Goal: Task Accomplishment & Management: Manage account settings

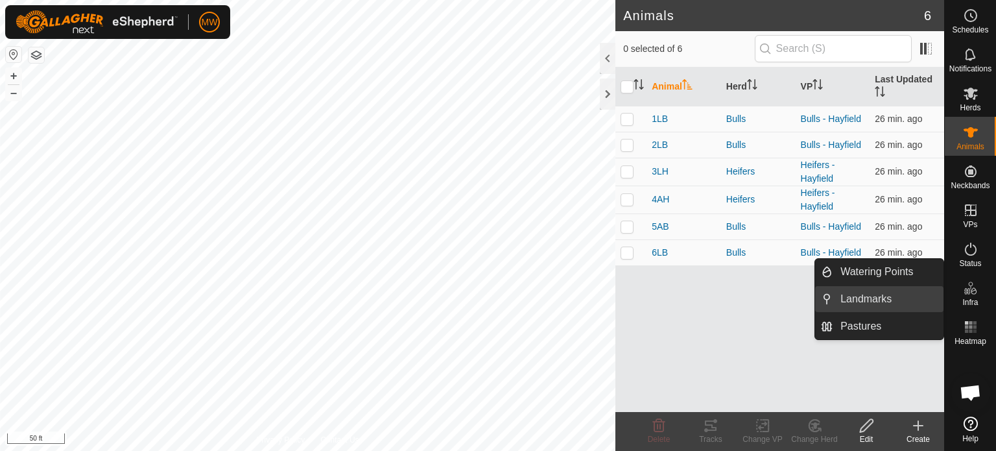
click at [867, 302] on link "Landmarks" at bounding box center [888, 299] width 111 height 26
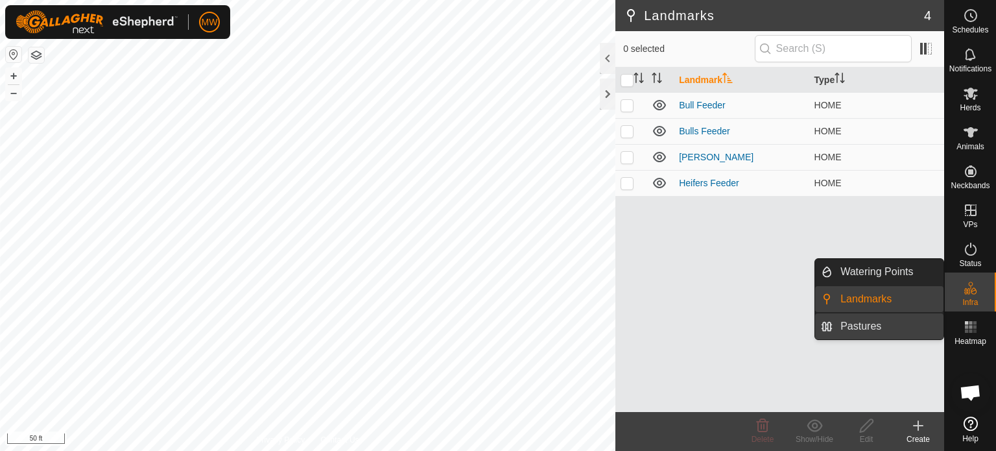
click at [882, 326] on link "Pastures" at bounding box center [888, 326] width 111 height 26
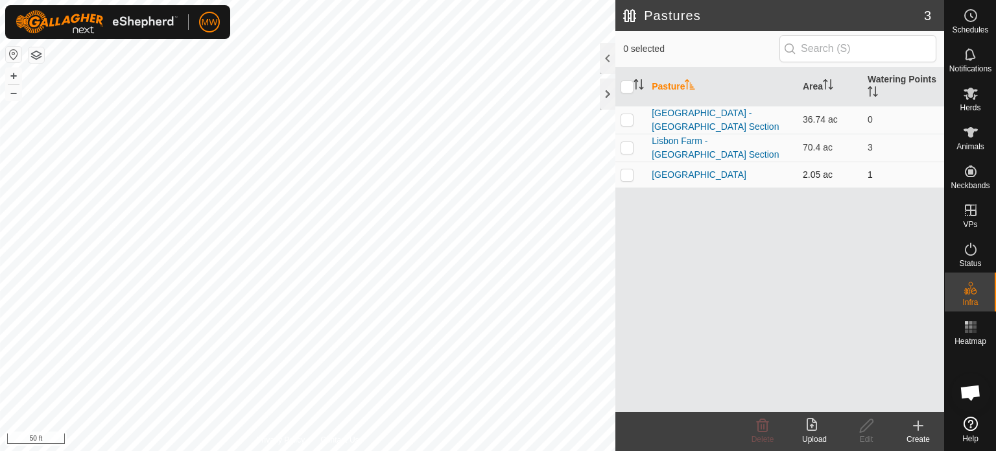
click at [632, 171] on p-checkbox at bounding box center [627, 174] width 13 height 10
checkbox input "true"
click at [867, 425] on icon at bounding box center [867, 426] width 16 height 16
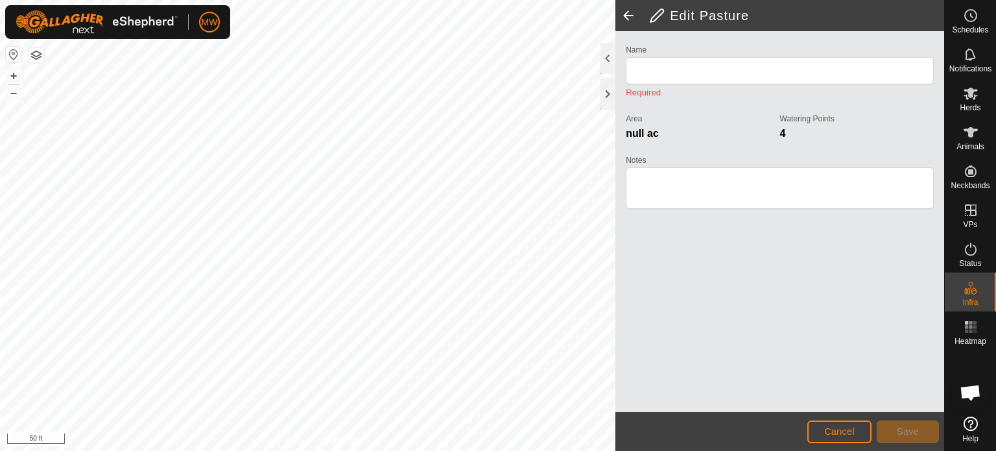
type input "[GEOGRAPHIC_DATA]"
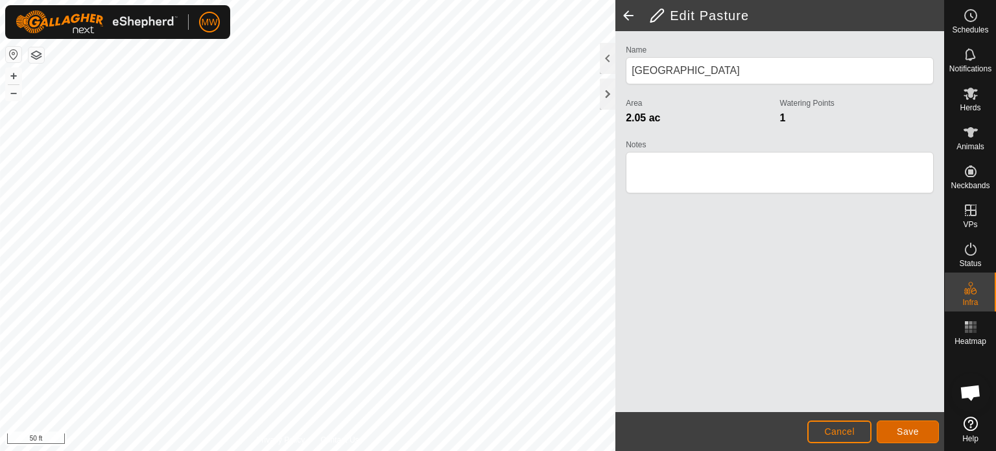
click at [897, 427] on span "Save" at bounding box center [908, 431] width 22 height 10
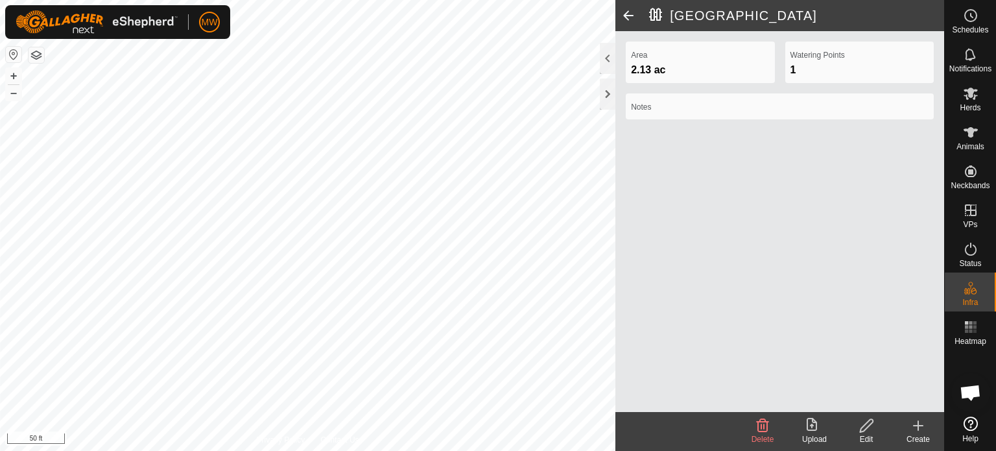
click at [867, 435] on div "Edit" at bounding box center [867, 439] width 52 height 12
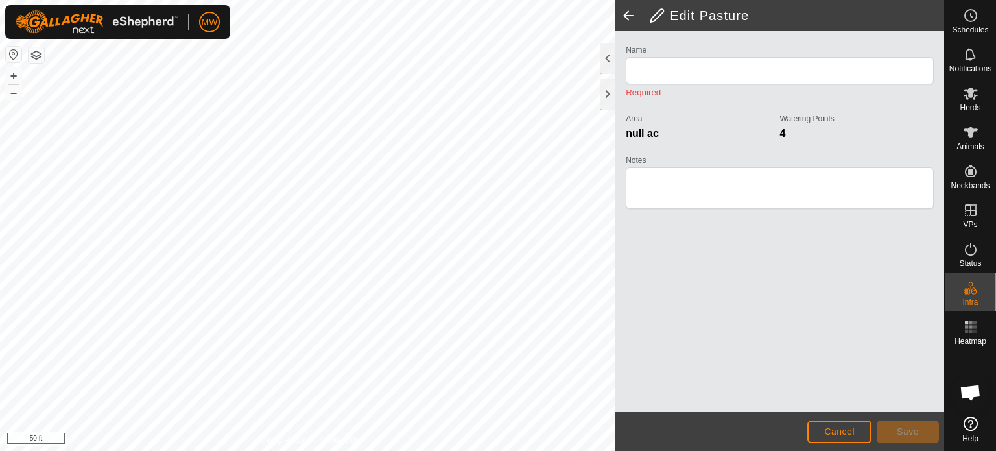
type input "[GEOGRAPHIC_DATA]"
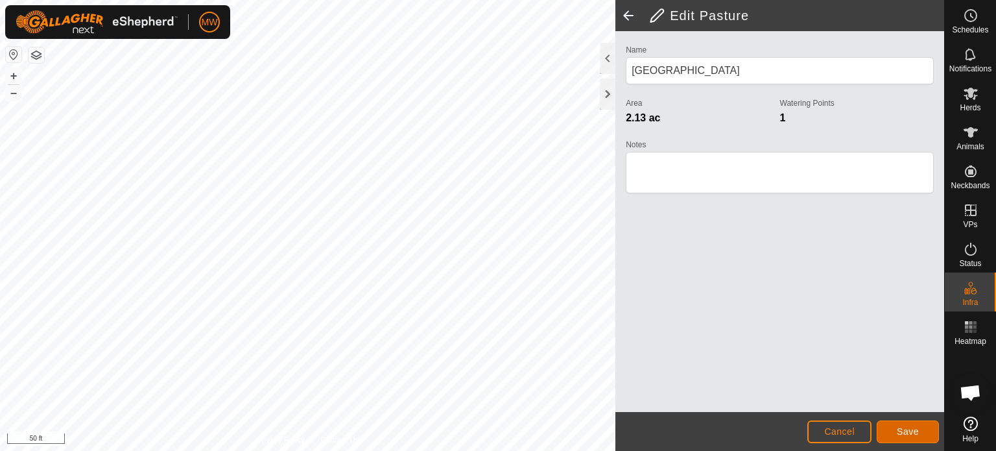
click at [886, 422] on button "Save" at bounding box center [908, 431] width 62 height 23
